Goal: Communication & Community: Answer question/provide support

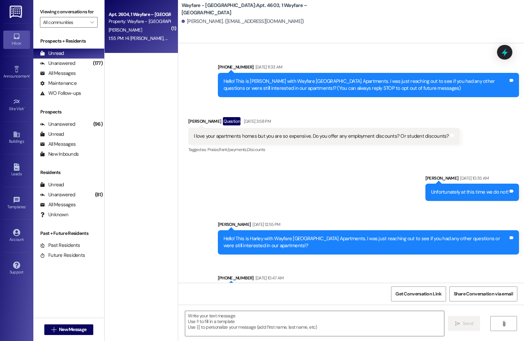
scroll to position [2045, 0]
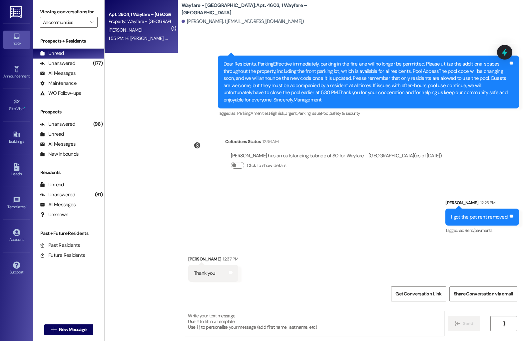
click at [137, 32] on span "[PERSON_NAME]" at bounding box center [125, 30] width 33 height 6
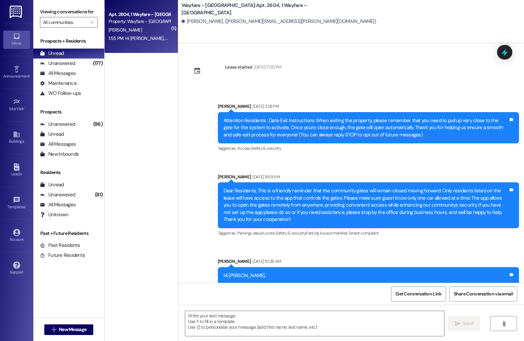
scroll to position [5604, 0]
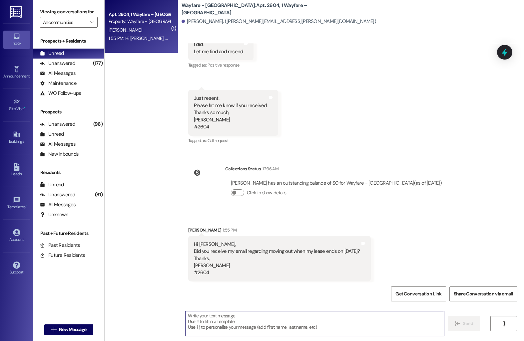
click at [266, 314] on textarea at bounding box center [314, 323] width 259 height 25
type textarea "Yes! We got it"
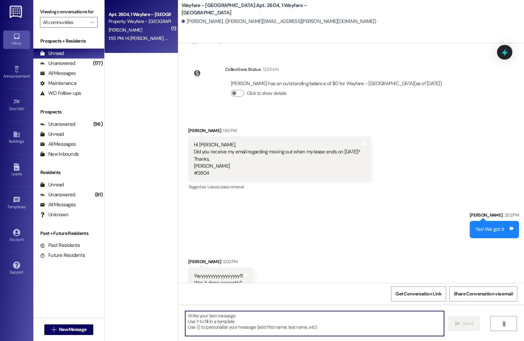
scroll to position [5704, 0]
click at [202, 318] on textarea at bounding box center [314, 323] width 259 height 25
type textarea "Yes!"
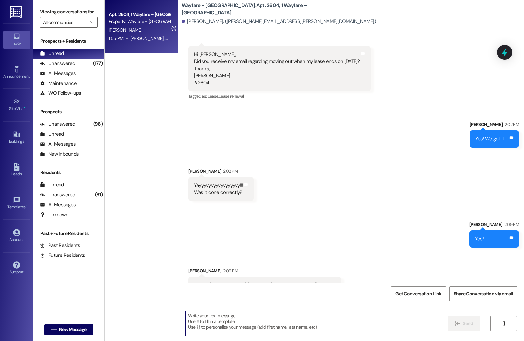
scroll to position [5797, 0]
